Goal: Task Accomplishment & Management: Complete application form

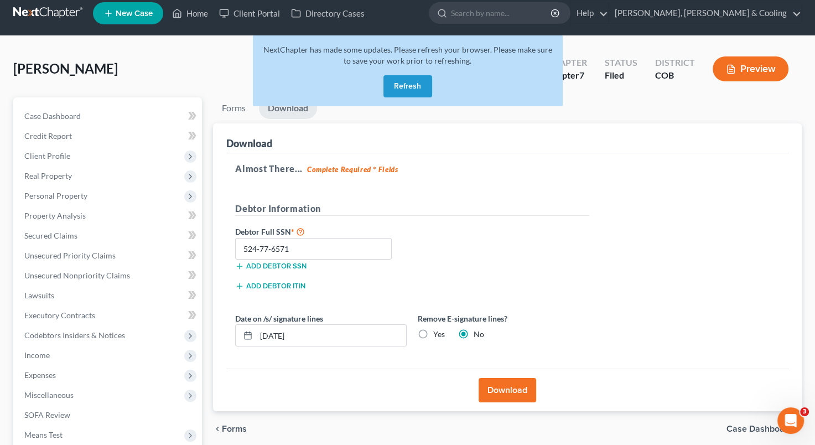
scroll to position [7, 0]
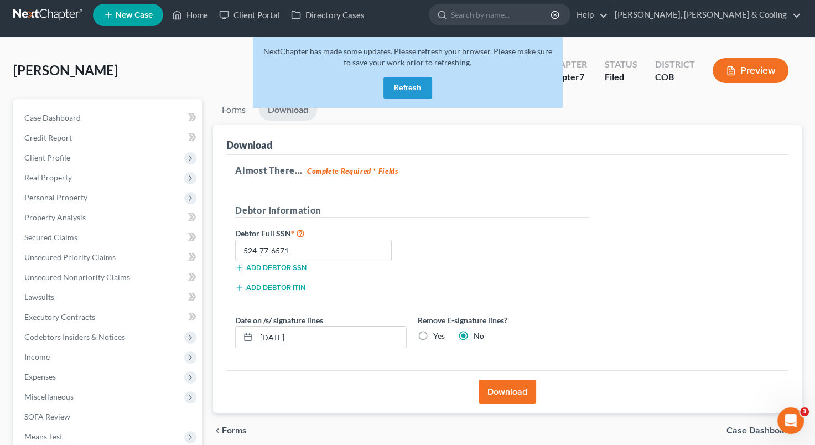
click at [421, 92] on button "Refresh" at bounding box center [407, 88] width 49 height 22
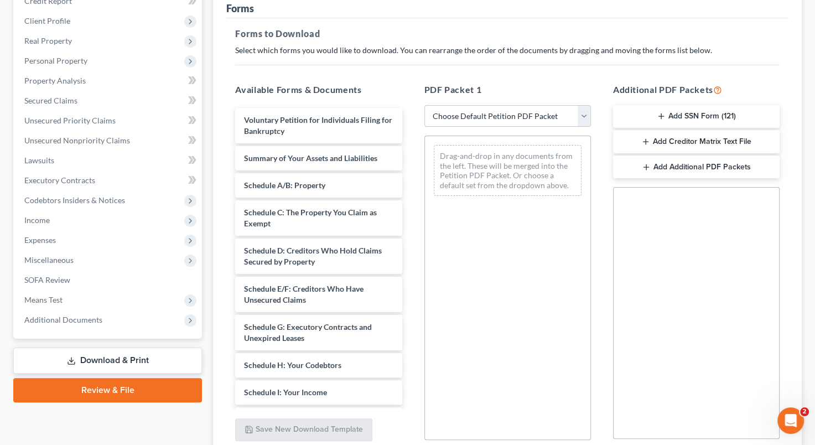
scroll to position [158, 0]
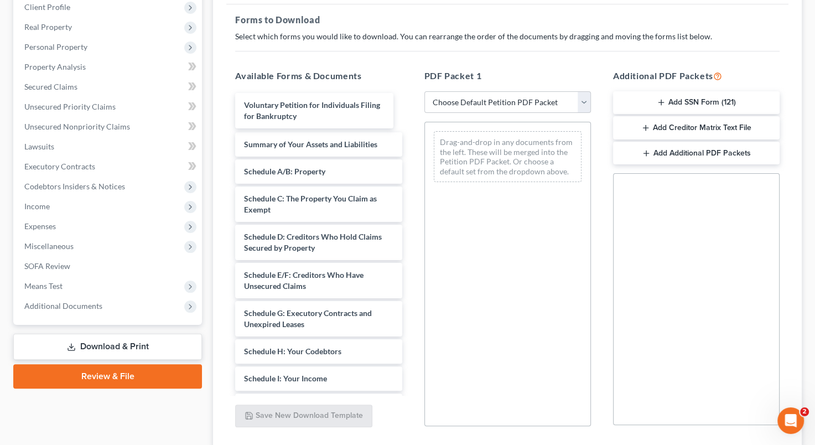
click at [329, 108] on div "Voluntary Petition for Individuals Filing for Bankruptcy Voluntary Petition for…" at bounding box center [318, 397] width 184 height 607
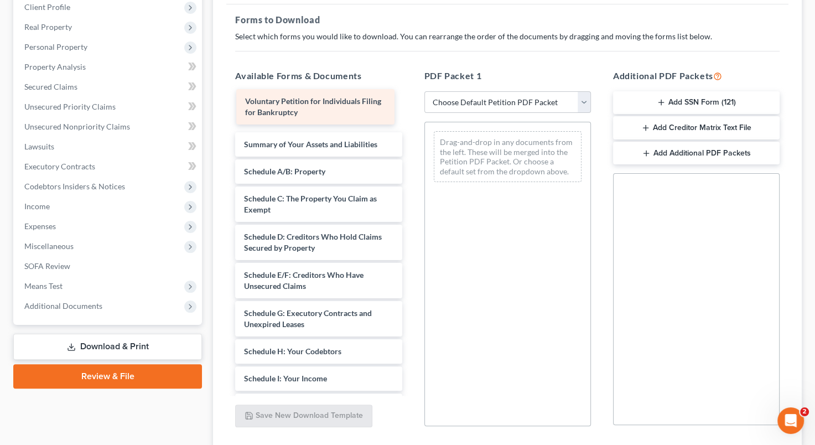
click at [330, 104] on div "Voluntary Petition for Individuals Filing for Bankruptcy Voluntary Petition for…" at bounding box center [318, 397] width 184 height 607
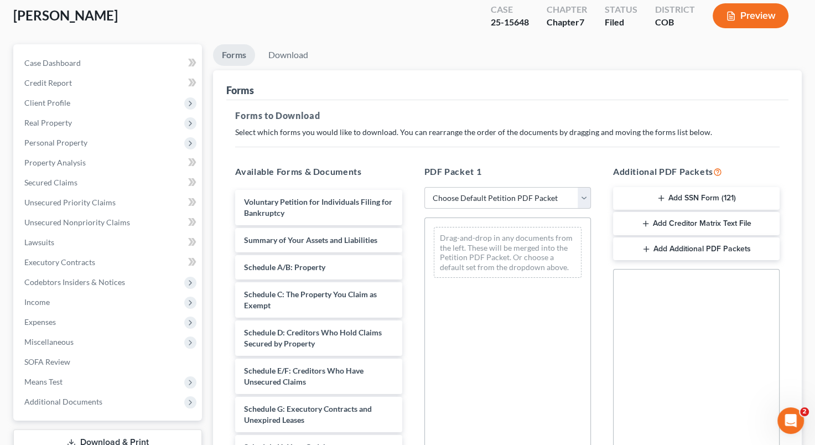
scroll to position [0, 0]
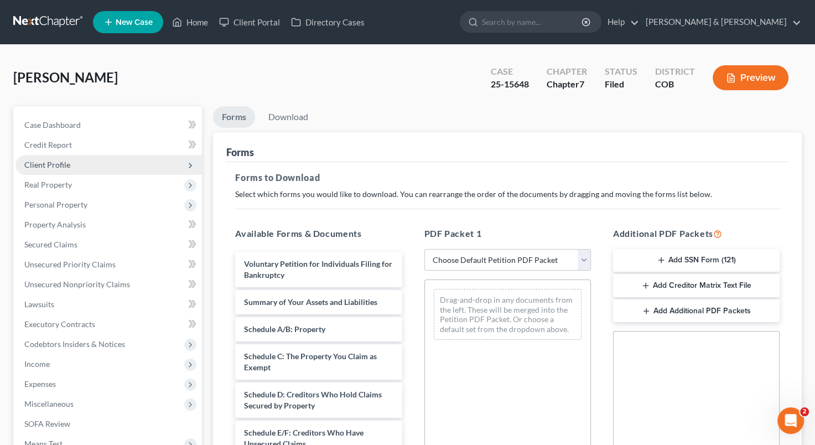
click at [86, 158] on span "Client Profile" at bounding box center [108, 165] width 186 height 20
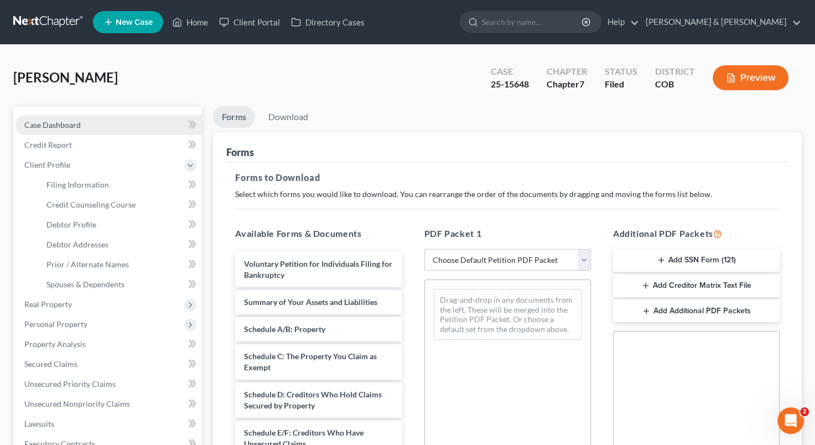
click at [93, 123] on link "Case Dashboard" at bounding box center [108, 125] width 186 height 20
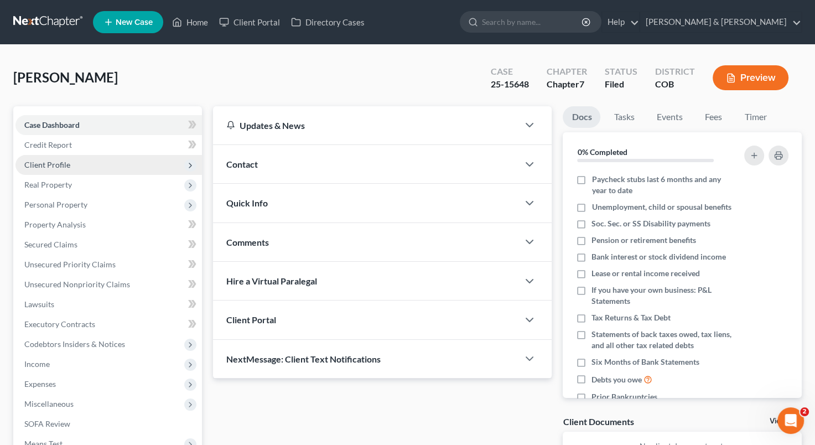
click at [94, 157] on span "Client Profile" at bounding box center [108, 165] width 186 height 20
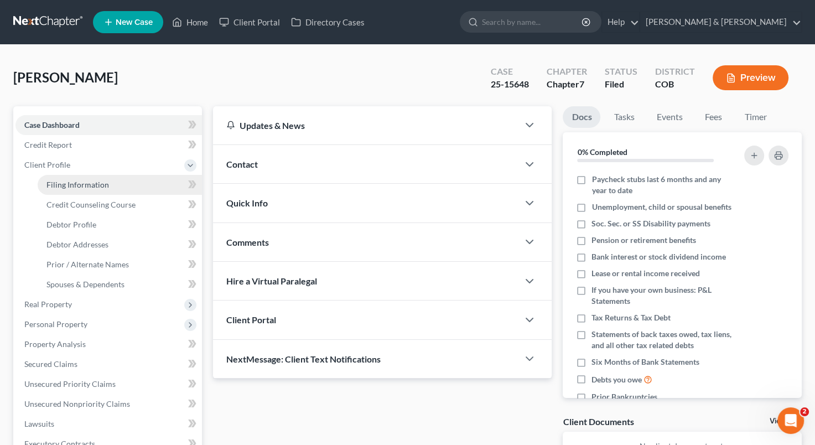
click at [92, 182] on span "Filing Information" at bounding box center [77, 184] width 63 height 9
select select "1"
select select "0"
select select "5"
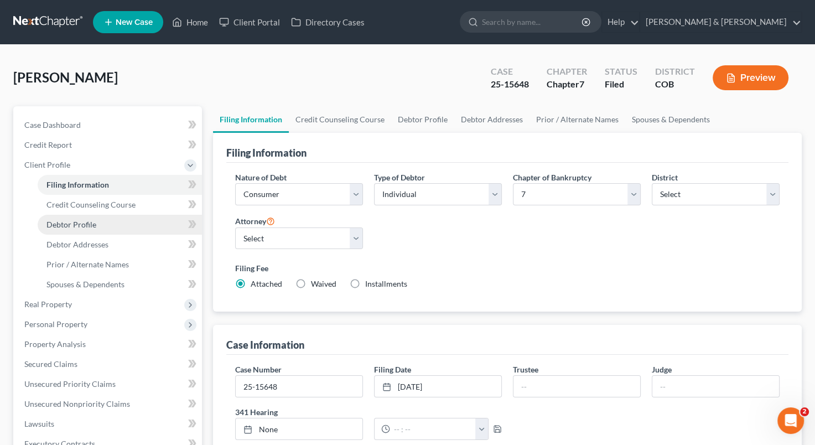
click at [98, 221] on link "Debtor Profile" at bounding box center [120, 225] width 164 height 20
select select "0"
select select "1"
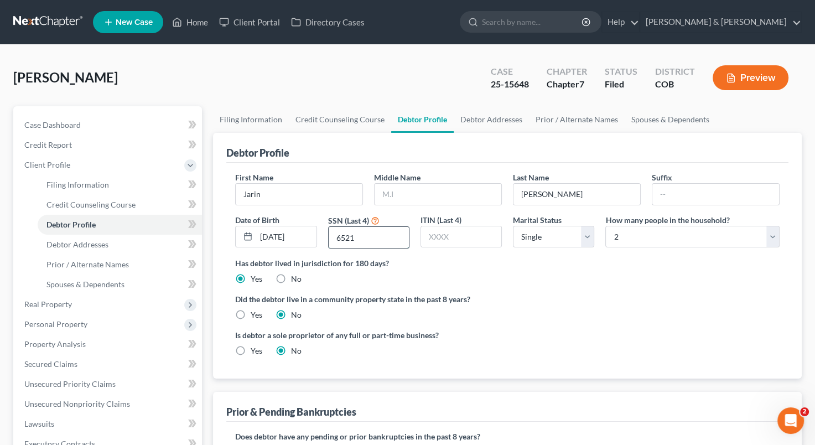
click at [390, 239] on input "6521" at bounding box center [369, 237] width 80 height 21
type input "6571"
click at [521, 264] on label "Has debtor lived in jurisdiction for 180 days?" at bounding box center [507, 263] width 544 height 12
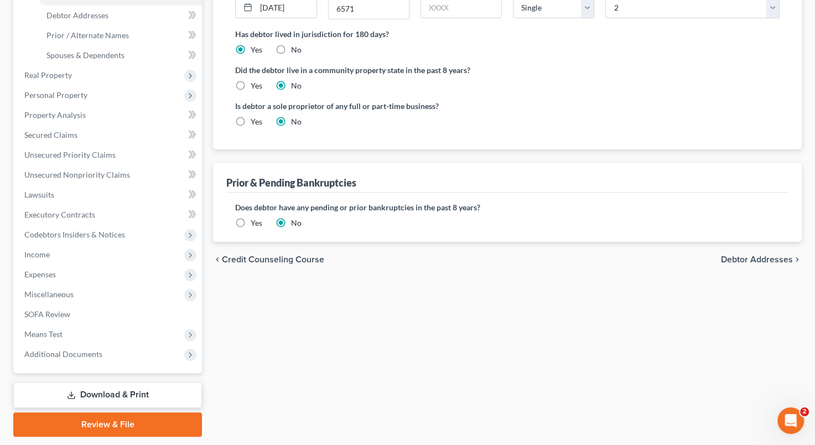
scroll to position [262, 0]
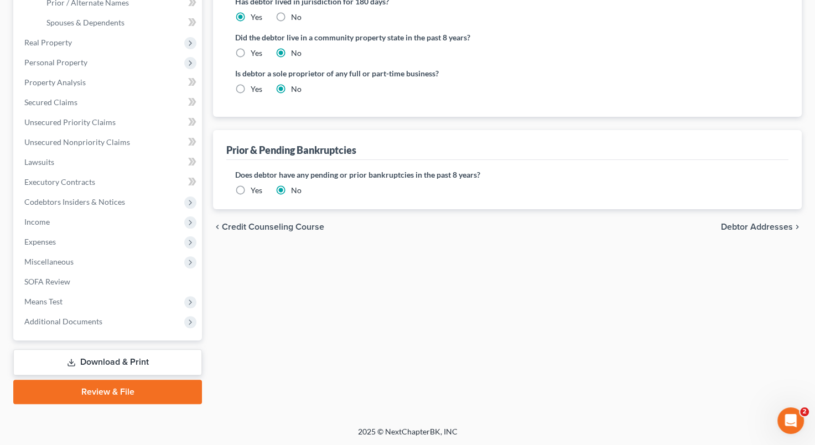
click at [118, 356] on link "Download & Print" at bounding box center [107, 362] width 189 height 26
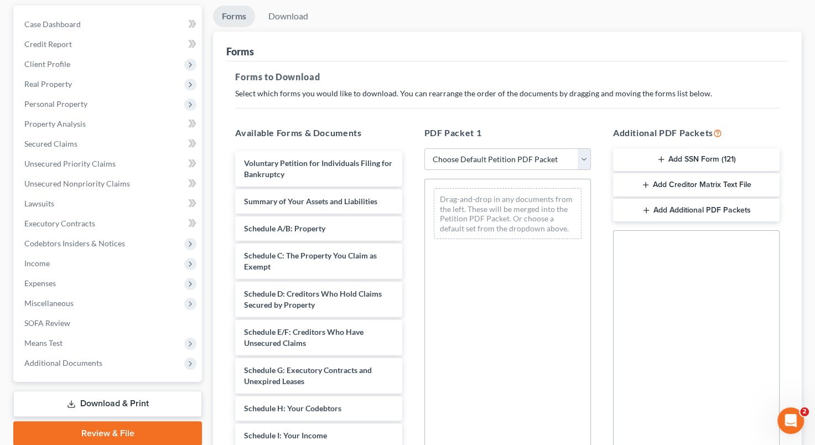
scroll to position [192, 0]
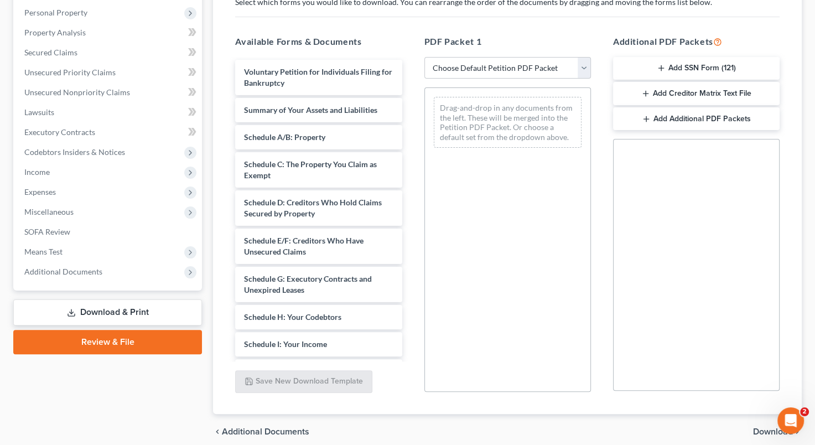
click at [106, 347] on link "Review & File" at bounding box center [107, 342] width 189 height 24
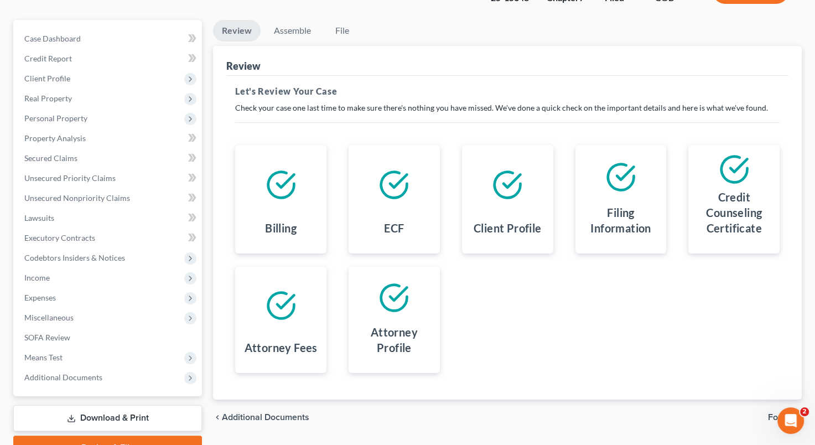
scroll to position [108, 0]
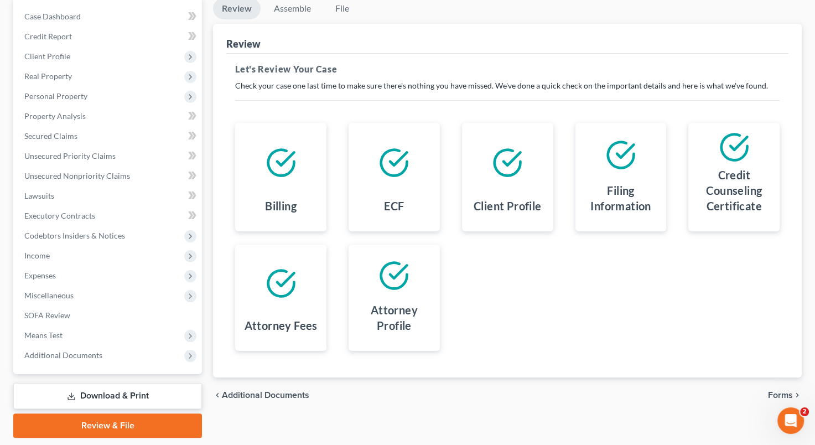
click at [782, 399] on div "chevron_left Additional Documents Forms chevron_right" at bounding box center [507, 394] width 589 height 35
click at [782, 394] on span "Forms" at bounding box center [780, 395] width 25 height 9
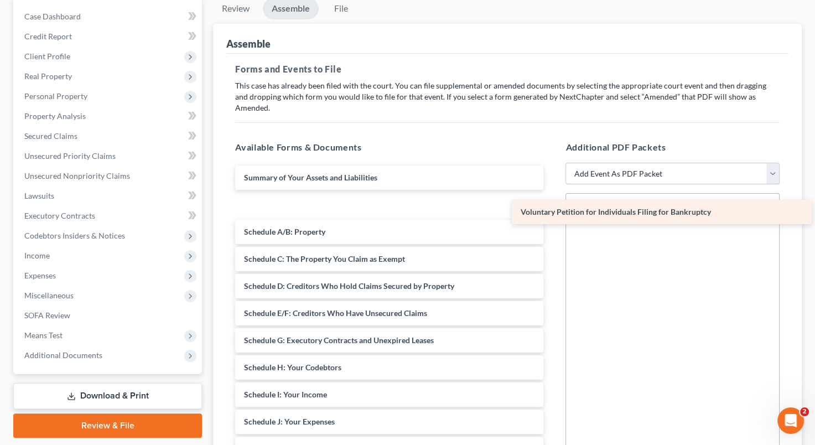
drag, startPoint x: 383, startPoint y: 168, endPoint x: 660, endPoint y: 215, distance: 281.1
click at [552, 215] on div "Voluntary Petition for Individuals Filing for Bankruptcy Voluntary Petition for…" at bounding box center [389, 407] width 326 height 485
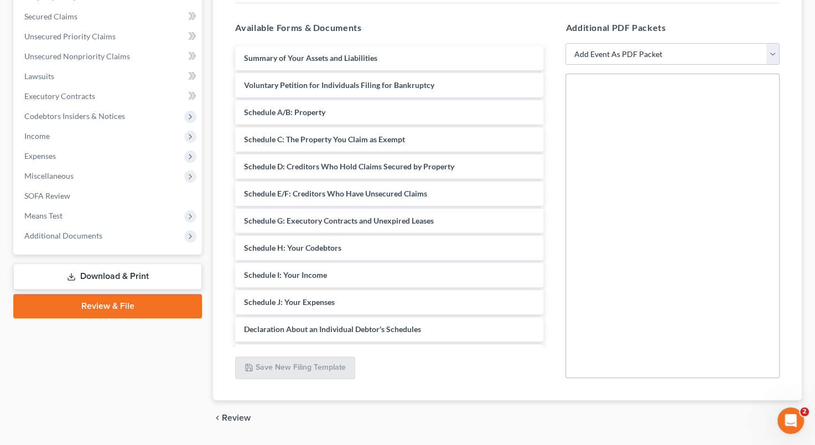
scroll to position [229, 0]
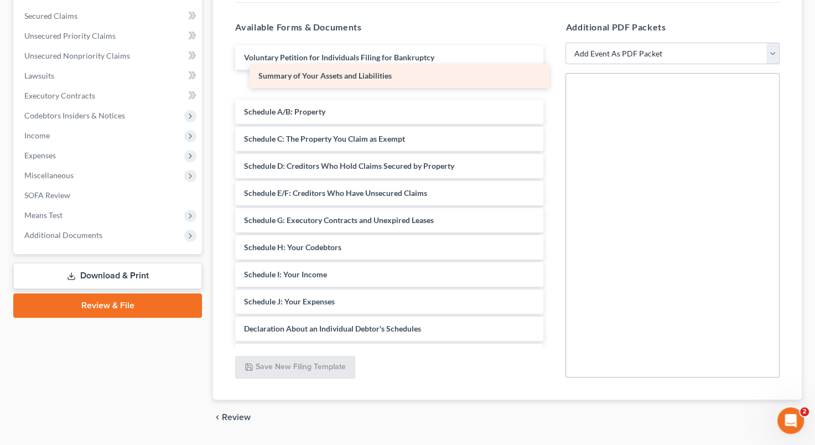
drag, startPoint x: 418, startPoint y: 46, endPoint x: 431, endPoint y: 77, distance: 33.0
click at [431, 77] on div "Summary of Your Assets and Liabilities Summary of Your Assets and Liabilities V…" at bounding box center [389, 287] width 326 height 485
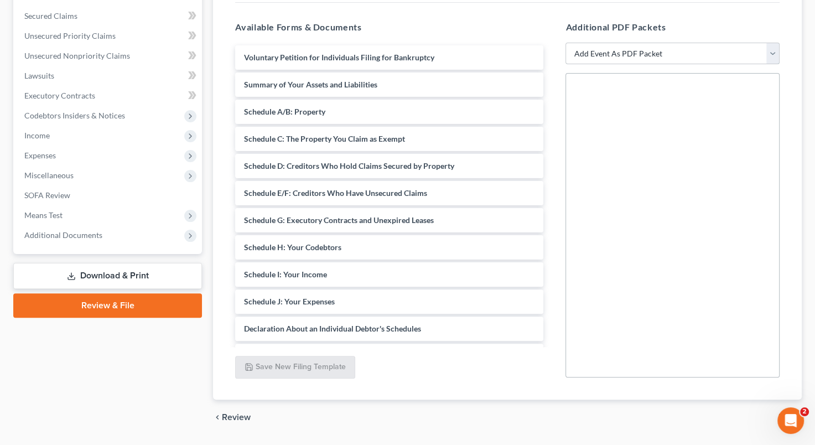
click at [775, 45] on select "Add Event As PDF Packet 1009-1.1 Notice of Amendments Amended Voluntary Petitio…" at bounding box center [672, 54] width 214 height 22
select select "1"
click at [565, 43] on select "Add Event As PDF Packet 1009-1.1 Notice of Amendments Amended Voluntary Petitio…" at bounding box center [672, 54] width 214 height 22
select select
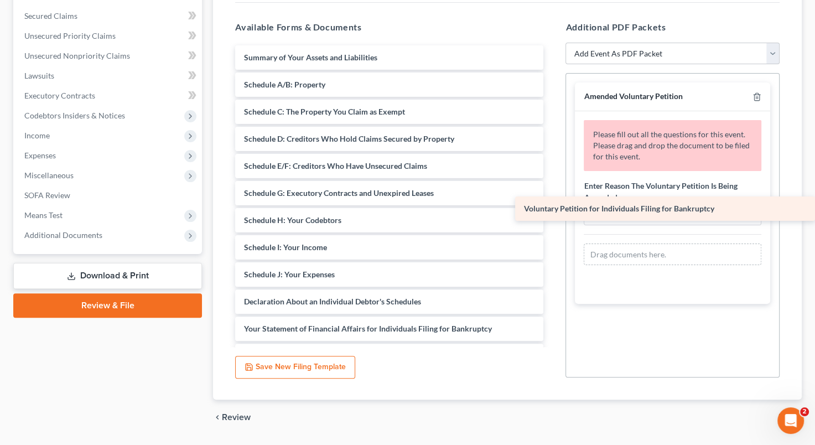
drag, startPoint x: 376, startPoint y: 38, endPoint x: 717, endPoint y: 201, distance: 377.4
click at [552, 201] on div "Voluntary Petition for Individuals Filing for Bankruptcy Voluntary Petition for…" at bounding box center [389, 274] width 326 height 458
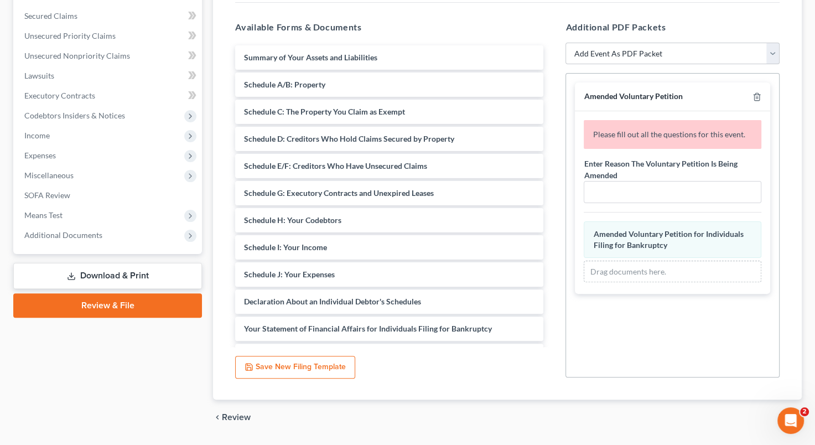
scroll to position [248, 0]
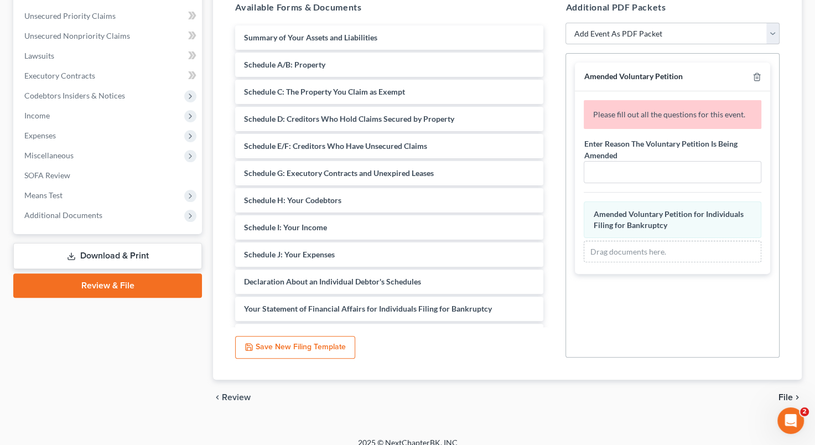
click at [781, 393] on span "File" at bounding box center [785, 397] width 14 height 9
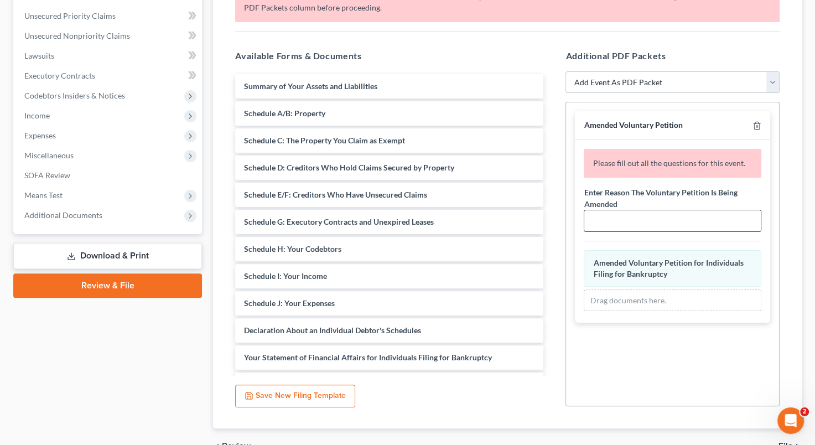
click at [639, 210] on input "text" at bounding box center [672, 220] width 177 height 21
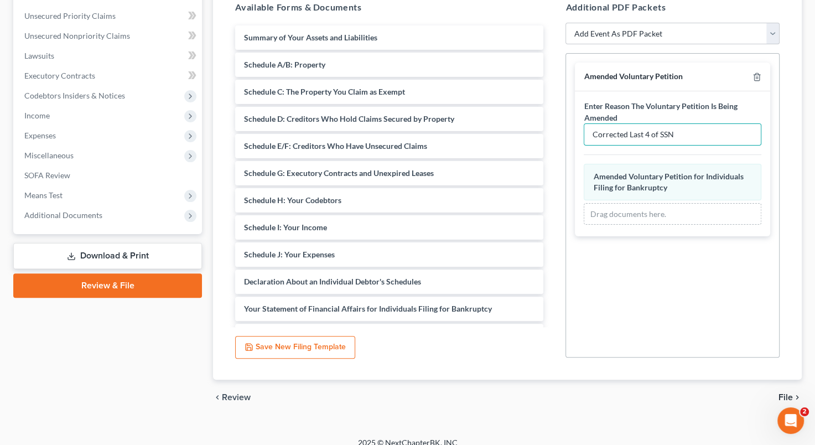
type input "Corrected Last 4 of SSN"
click at [778, 393] on span "File" at bounding box center [785, 397] width 14 height 9
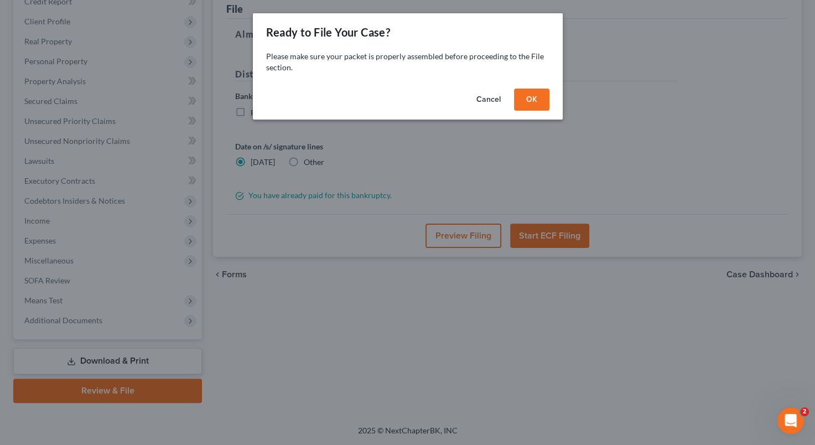
scroll to position [142, 0]
click at [541, 100] on button "OK" at bounding box center [535, 100] width 35 height 22
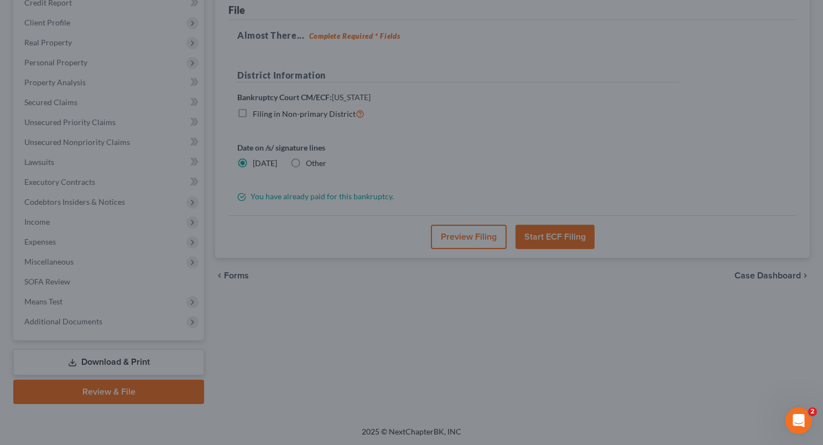
click at [541, 100] on div "Cancel OK" at bounding box center [411, 97] width 269 height 30
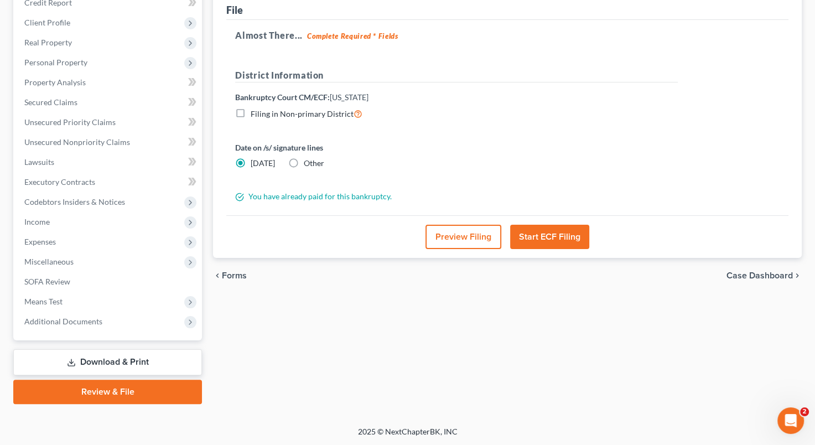
click at [545, 235] on button "Start ECF Filing" at bounding box center [549, 237] width 79 height 24
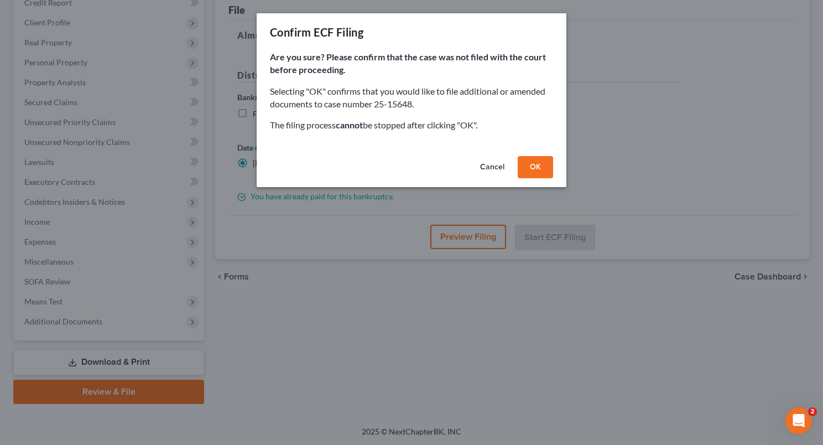
click at [534, 163] on button "OK" at bounding box center [535, 167] width 35 height 22
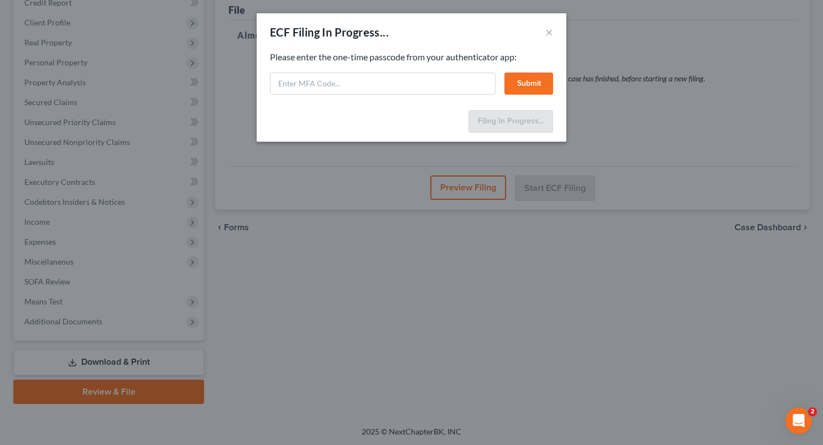
click at [534, 163] on div "ECF Filing In Progress... × Feel free to download your entire bankruptcy packet…" at bounding box center [411, 222] width 823 height 445
click at [407, 85] on input "text" at bounding box center [383, 83] width 226 height 22
type input "710695"
click at [518, 80] on button "Submit" at bounding box center [529, 83] width 49 height 22
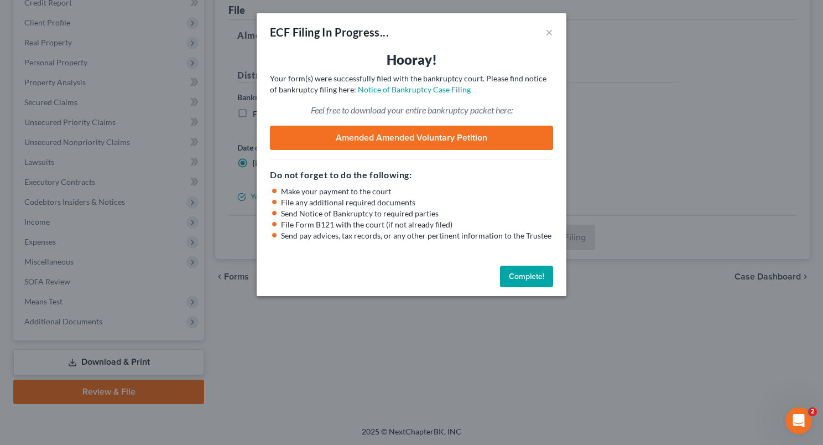
click at [513, 281] on button "Complete!" at bounding box center [526, 277] width 53 height 22
